Goal: Task Accomplishment & Management: Use online tool/utility

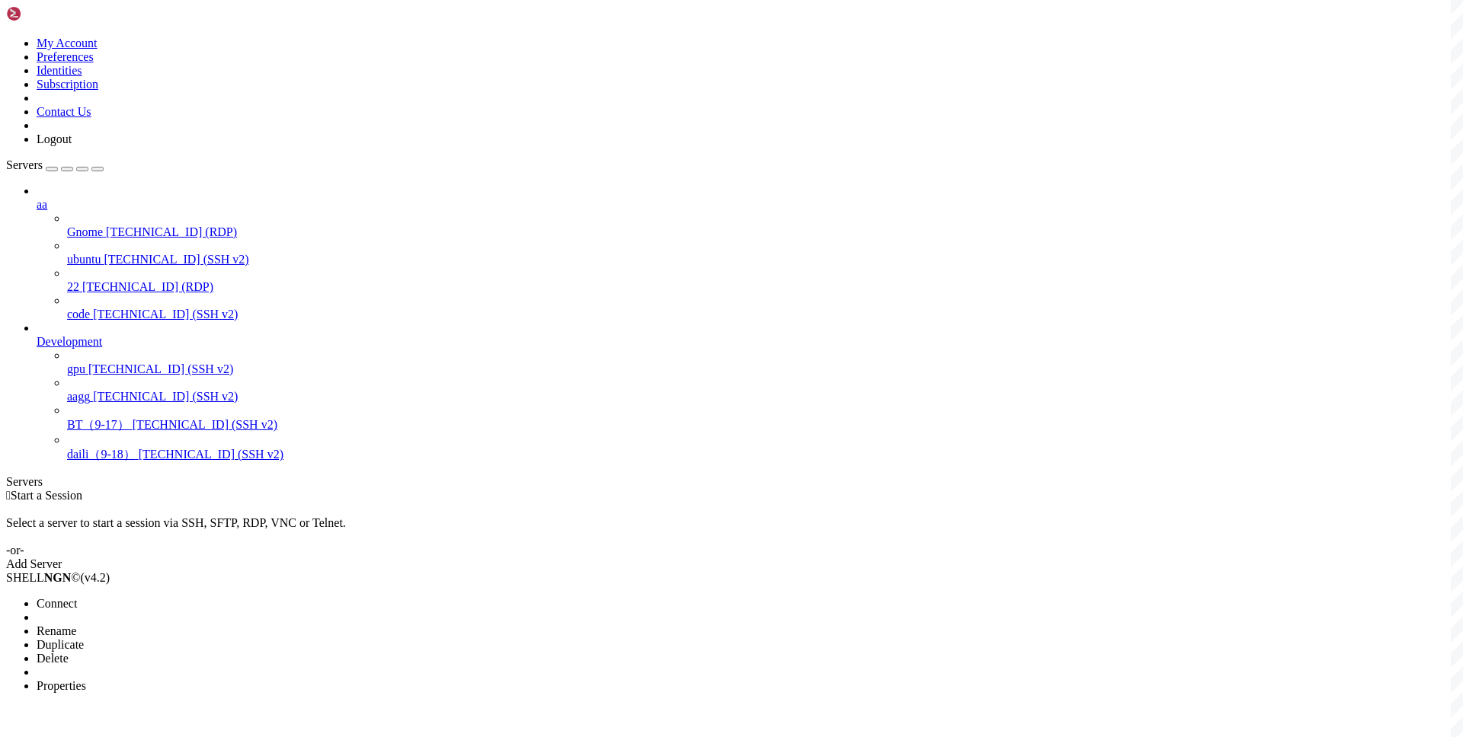
click at [77, 597] on span "Connect" at bounding box center [57, 603] width 40 height 13
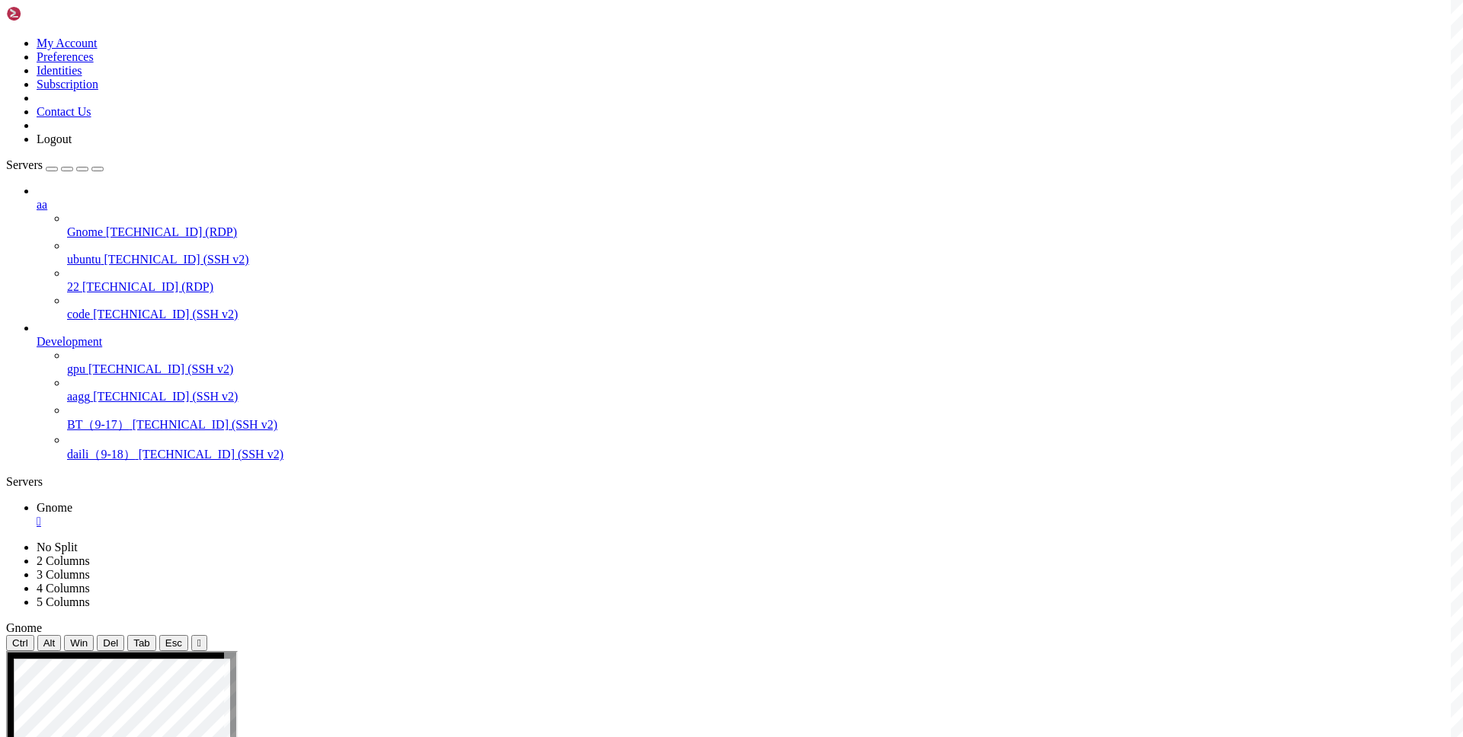
click at [267, 515] on div "" at bounding box center [747, 522] width 1420 height 14
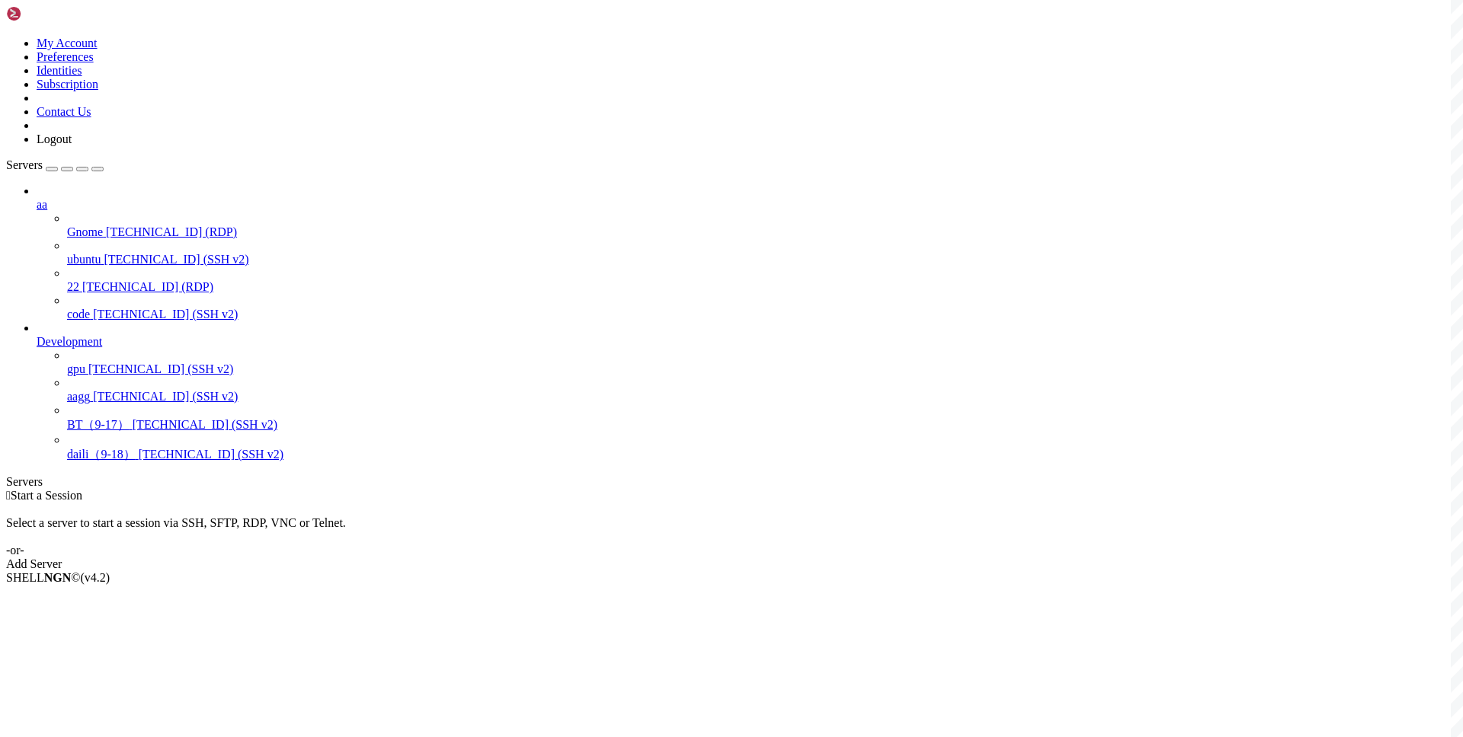
click at [471, 489] on div " Start a Session Select a server to start a session via SSH, SFTP, RDP, VNC or…" at bounding box center [731, 530] width 1450 height 82
